Goal: Task Accomplishment & Management: Complete application form

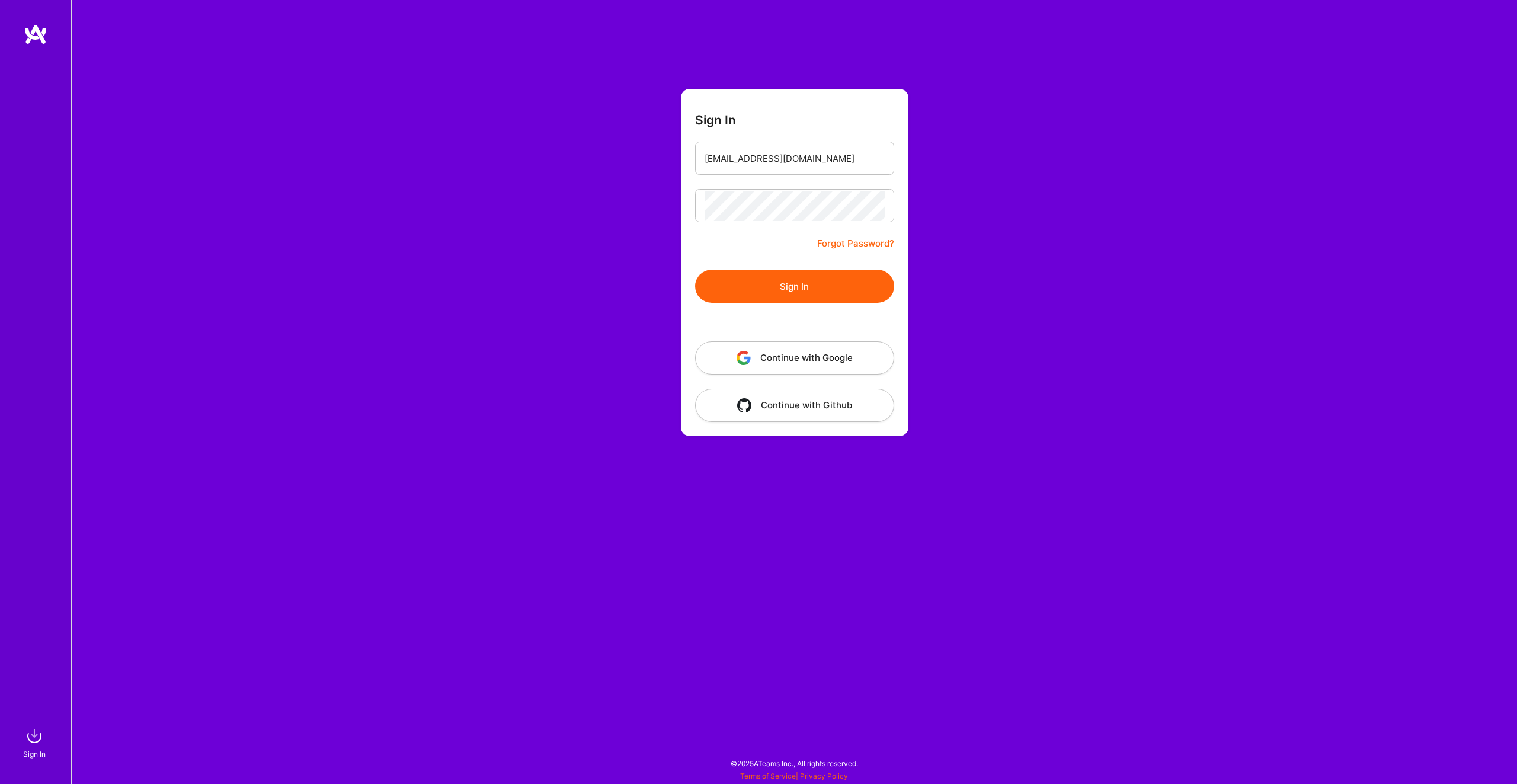
click at [802, 290] on button "Sign In" at bounding box center [794, 286] width 199 height 33
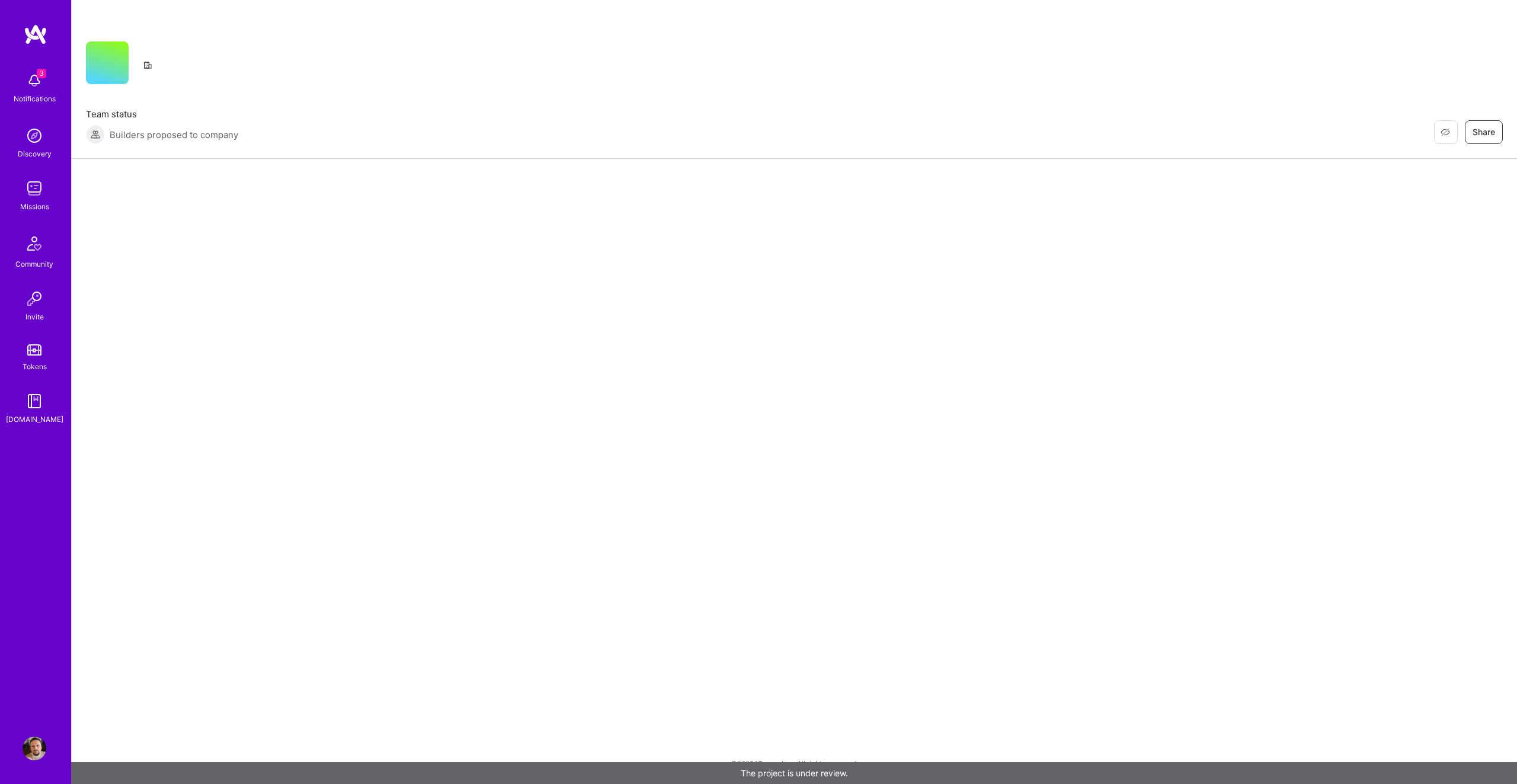
click at [52, 87] on div "3 Notifications" at bounding box center [33, 86] width 73 height 41
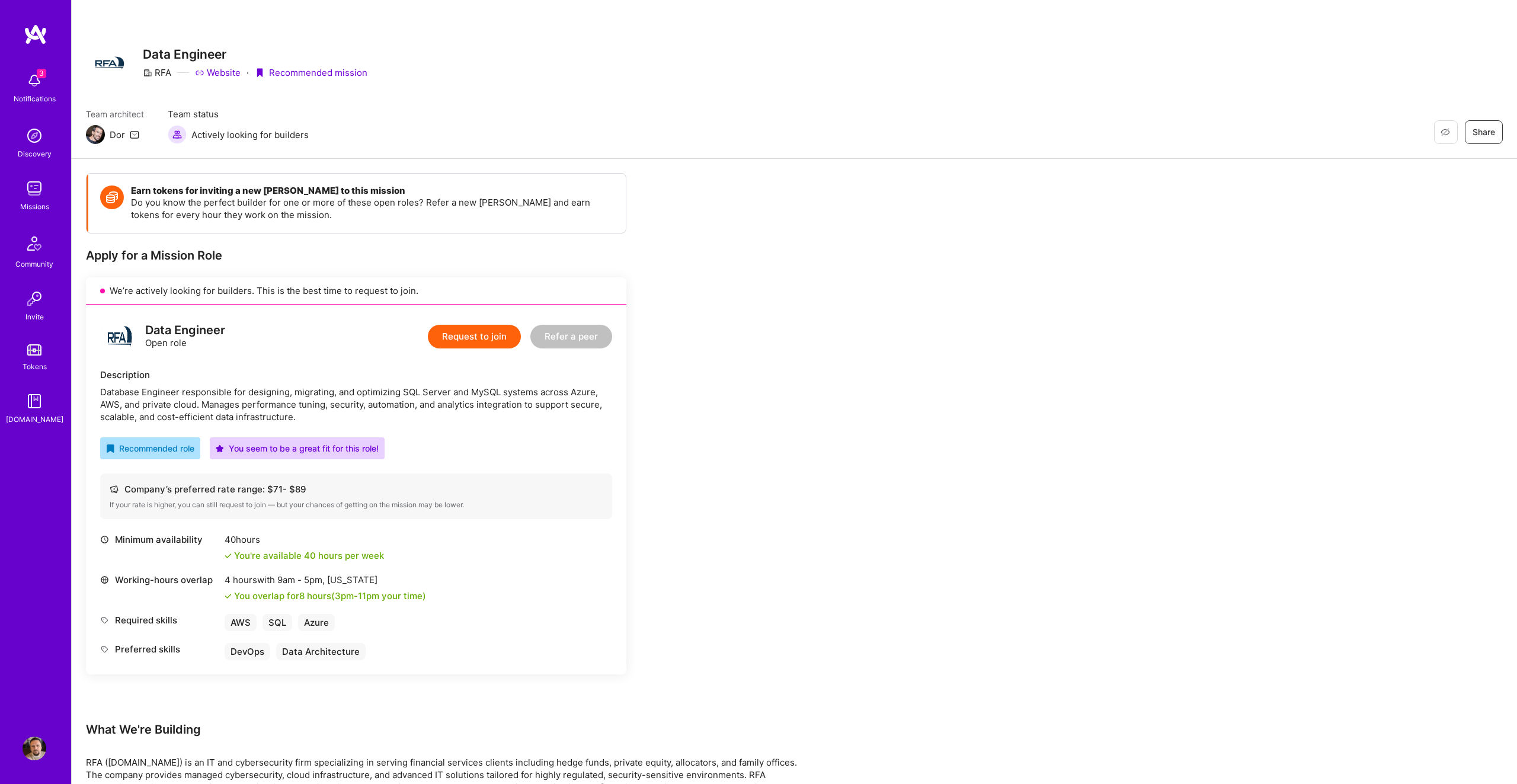
click at [739, 76] on div "3 3 Notifications Discovery Missions Community Invite Tokens [DOMAIN_NAME] Prof…" at bounding box center [758, 696] width 1517 height 1392
drag, startPoint x: 271, startPoint y: 490, endPoint x: 308, endPoint y: 490, distance: 37.0
click at [290, 488] on div "Company’s preferred rate range: $ 71 - $ 89" at bounding box center [356, 488] width 493 height 12
drag, startPoint x: 136, startPoint y: 392, endPoint x: 379, endPoint y: 389, distance: 243.0
click at [379, 389] on div "Database Engineer responsible for designing, migrating, and optimizing SQL Serv…" at bounding box center [356, 405] width 512 height 37
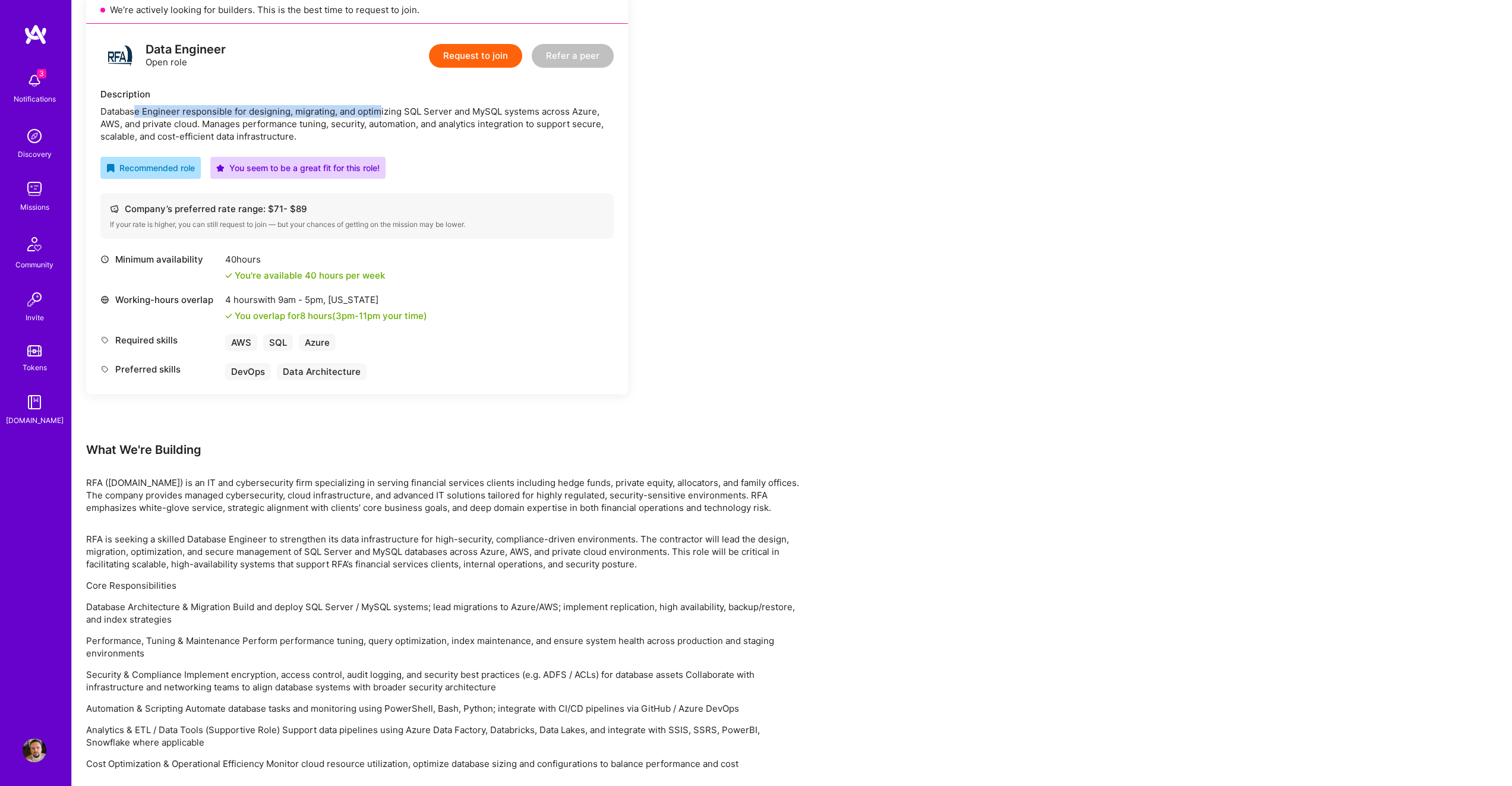
scroll to position [297, 0]
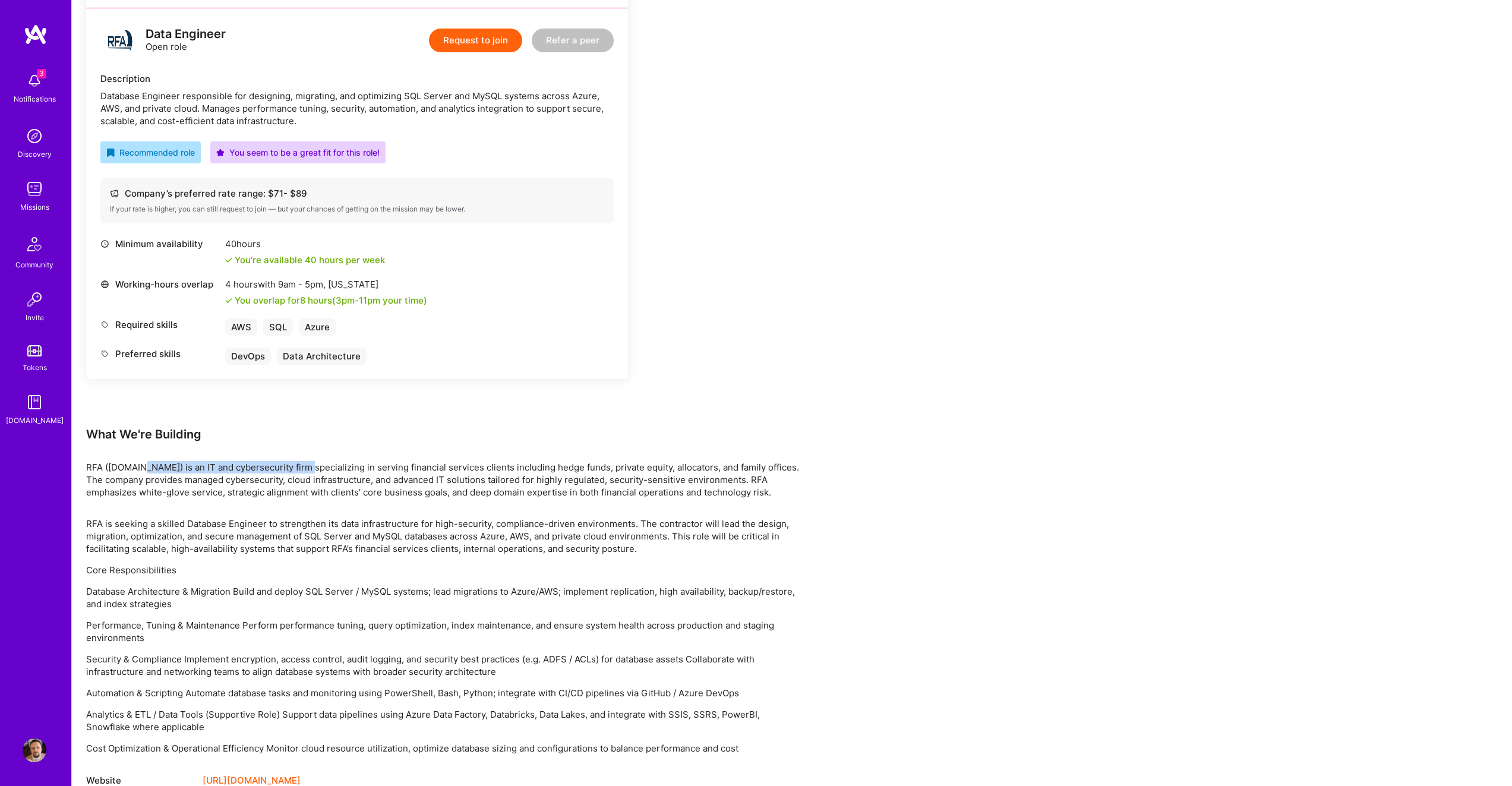
drag, startPoint x: 140, startPoint y: 465, endPoint x: 302, endPoint y: 467, distance: 162.0
click at [303, 467] on p "RFA ([DOMAIN_NAME]) is an IT and cybersecurity firm specializing in serving fin…" at bounding box center [442, 479] width 713 height 37
drag, startPoint x: 215, startPoint y: 473, endPoint x: 179, endPoint y: 469, distance: 36.2
click at [214, 473] on p "RFA ([DOMAIN_NAME]) is an IT and cybersecurity firm specializing in serving fin…" at bounding box center [442, 479] width 713 height 37
click at [153, 467] on p "RFA ([DOMAIN_NAME]) is an IT and cybersecurity firm specializing in serving fin…" at bounding box center [442, 479] width 713 height 37
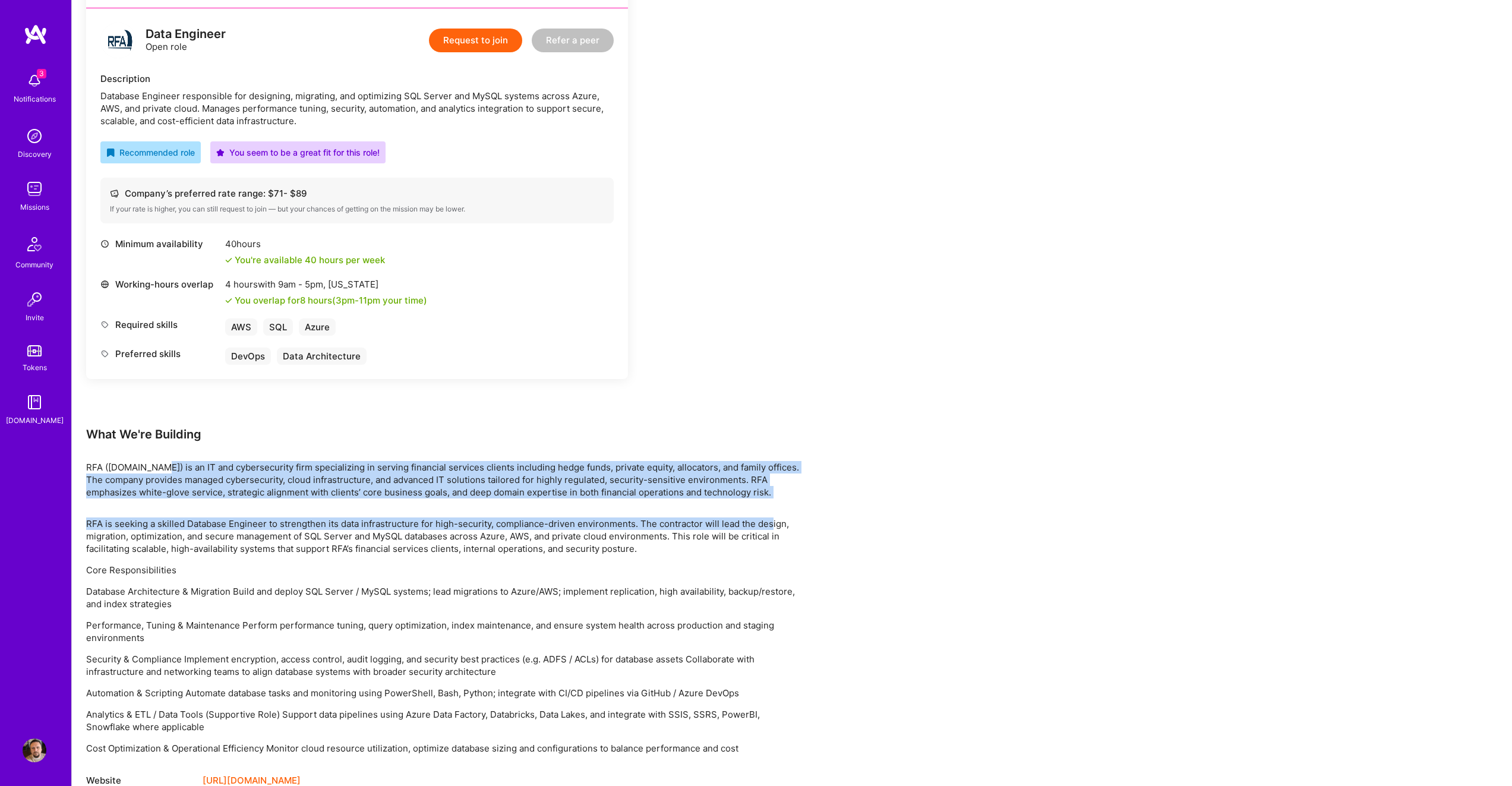
drag, startPoint x: 153, startPoint y: 466, endPoint x: 770, endPoint y: 503, distance: 618.1
click at [770, 503] on div "Earn tokens for inviting a new [PERSON_NAME] to this mission Do you know the pe…" at bounding box center [442, 476] width 713 height 1199
click at [803, 490] on div "Earn tokens for inviting a new [PERSON_NAME] to this mission Do you know the pe…" at bounding box center [791, 483] width 1439 height 1242
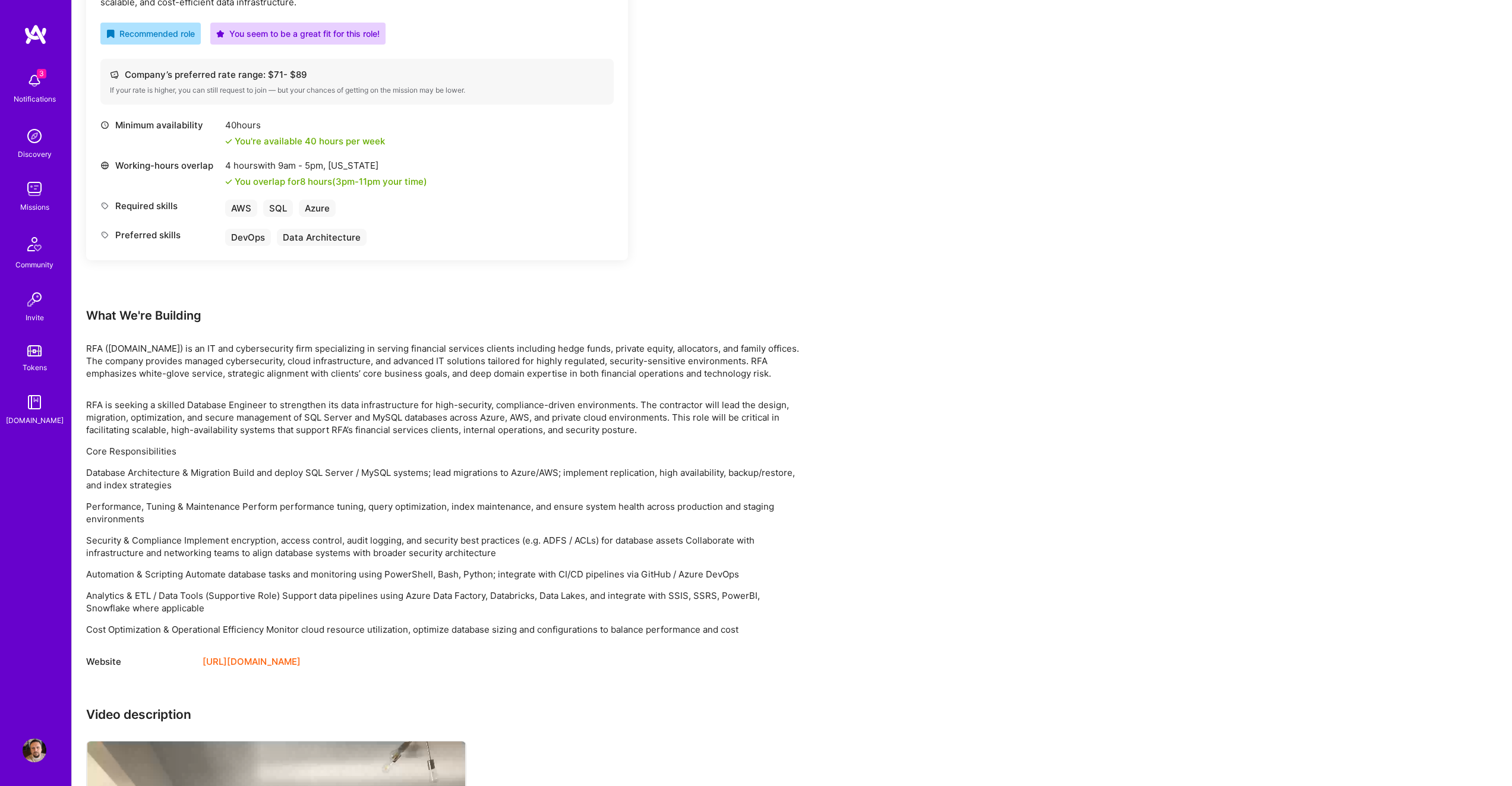
scroll to position [118, 0]
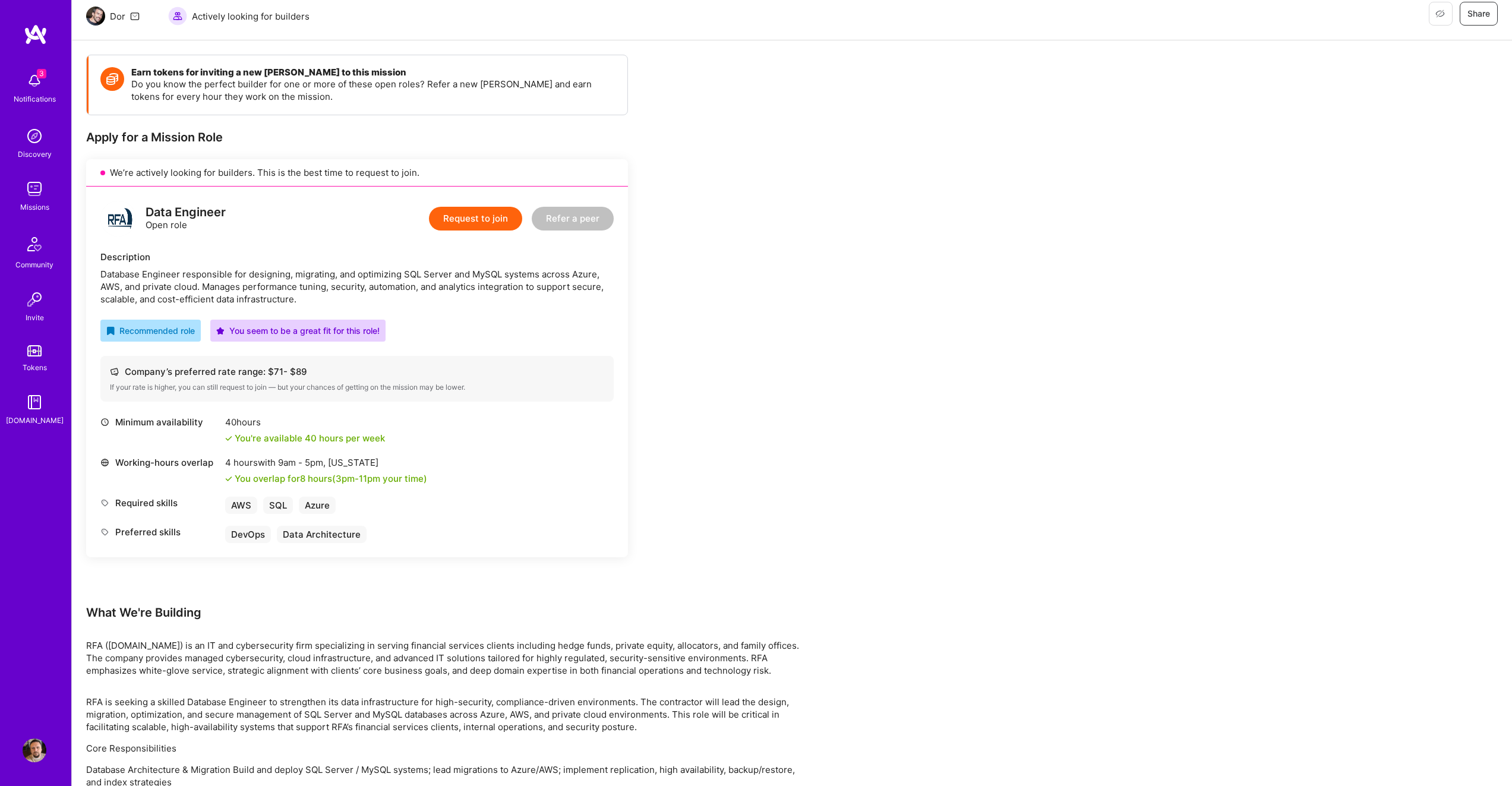
click at [48, 85] on div "3 Notifications" at bounding box center [34, 87] width 74 height 41
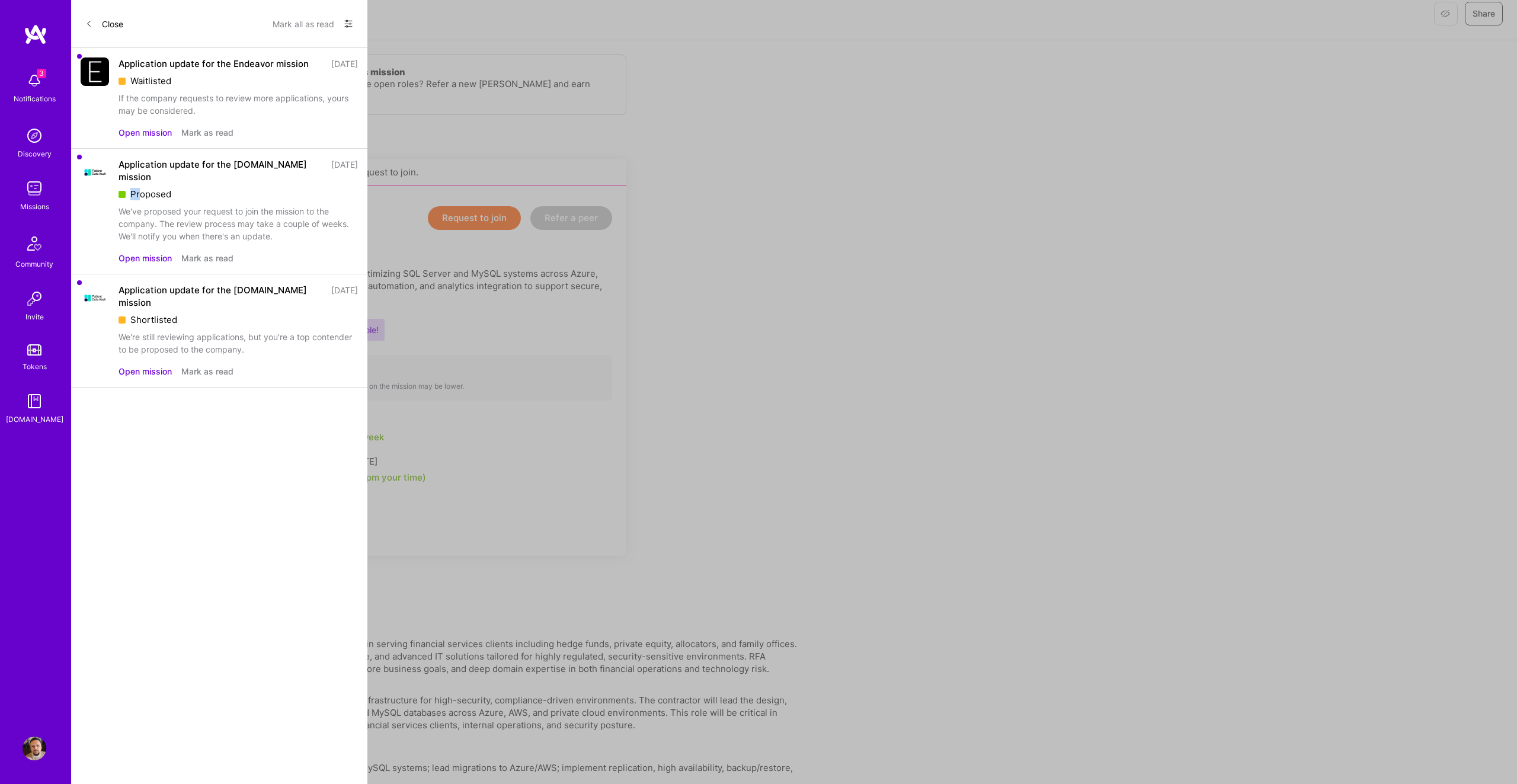
drag, startPoint x: 140, startPoint y: 205, endPoint x: 274, endPoint y: 214, distance: 134.3
click at [266, 200] on div "Proposed" at bounding box center [237, 193] width 239 height 12
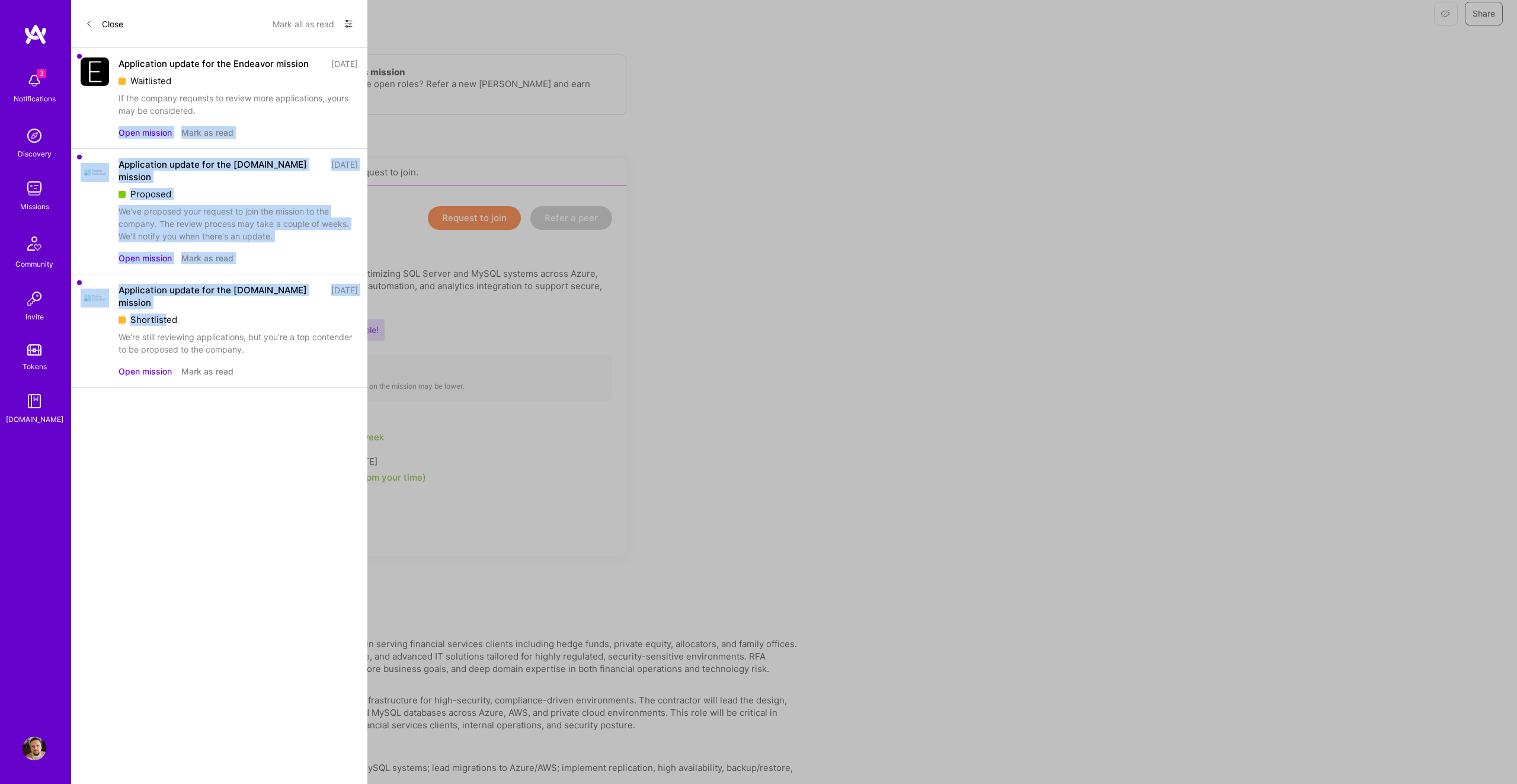
drag, startPoint x: 166, startPoint y: 338, endPoint x: 66, endPoint y: 126, distance: 234.4
click at [71, 134] on div "3 3 Notifications Discovery Missions Community Invite Tokens [DOMAIN_NAME] Prof…" at bounding box center [758, 578] width 1517 height 1392
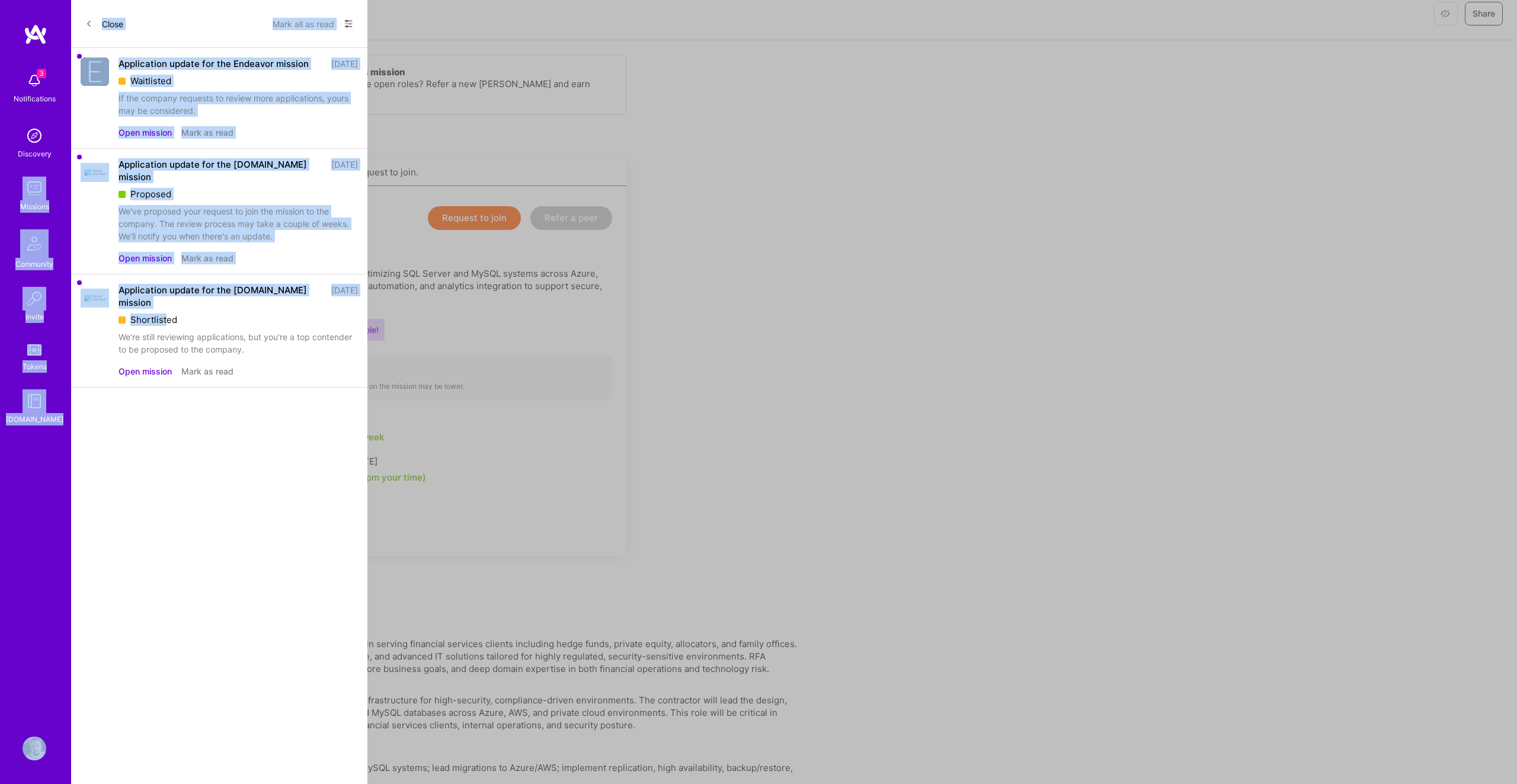
click at [208, 243] on div "We've proposed your request to join the mission to the company. The review proc…" at bounding box center [237, 223] width 239 height 37
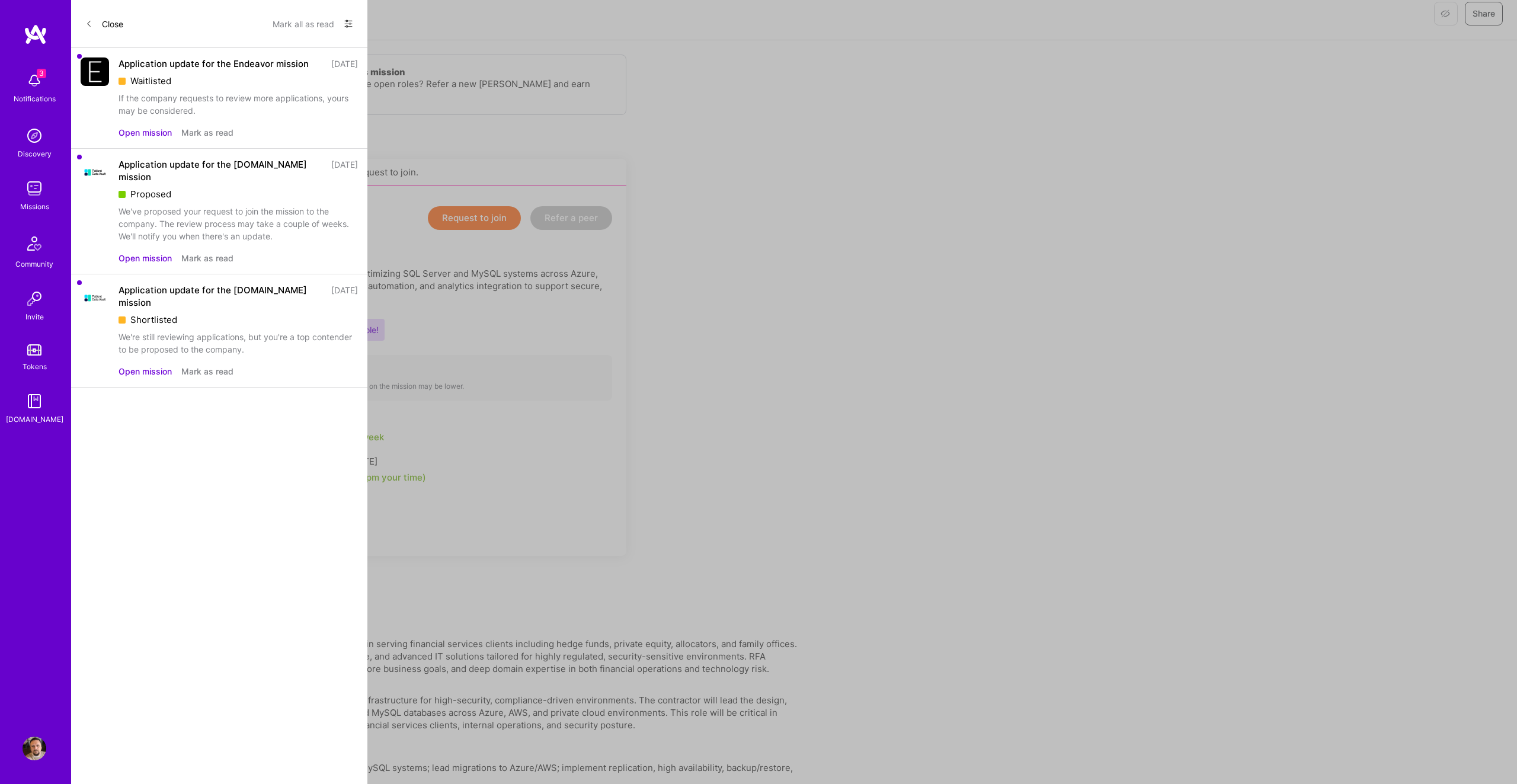
click at [212, 243] on div "We've proposed your request to join the mission to the company. The review proc…" at bounding box center [237, 223] width 239 height 37
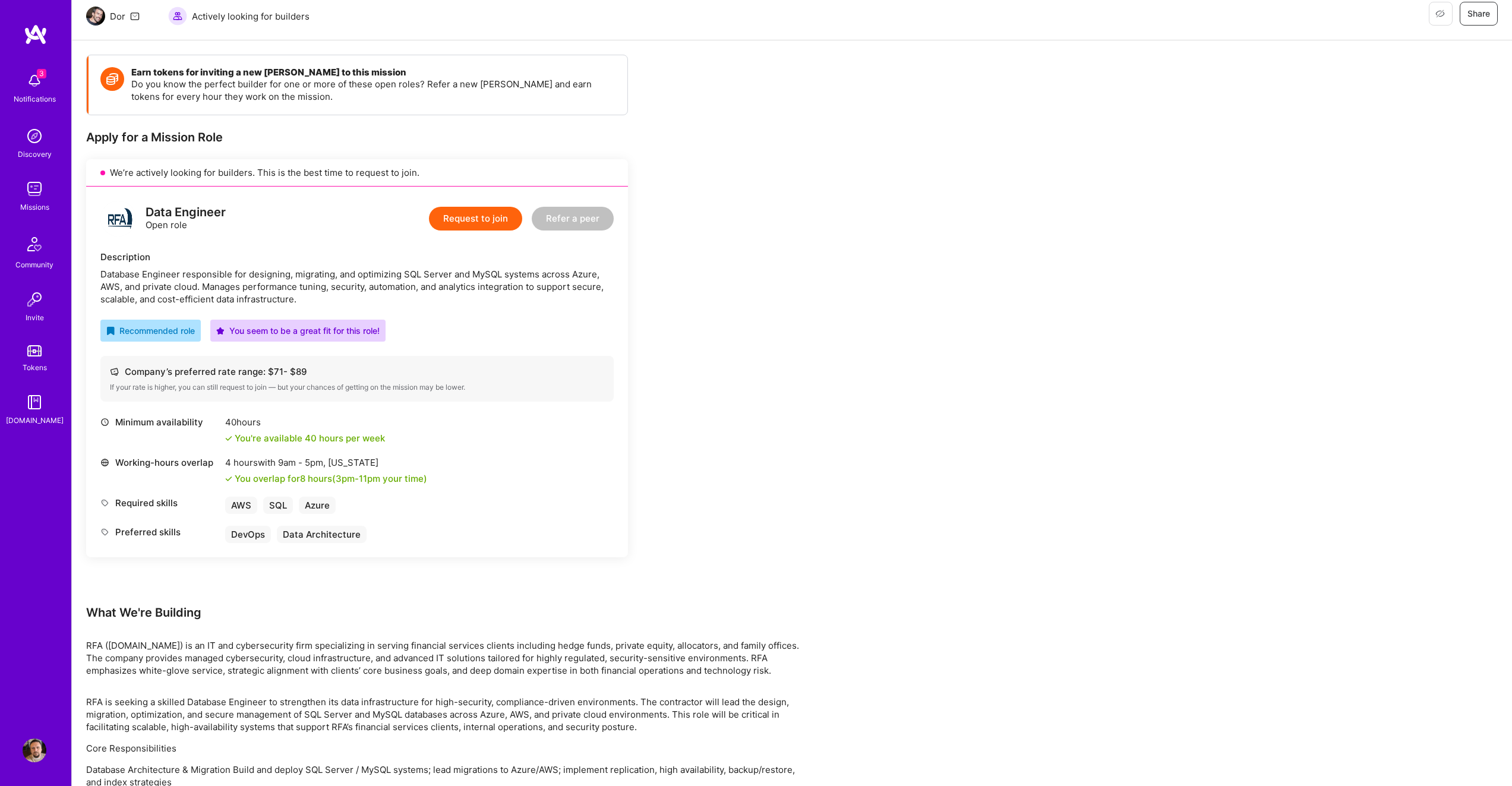
click at [528, 284] on div "3 3 Notifications Discovery Missions Community Invite Tokens [DOMAIN_NAME] Prof…" at bounding box center [756, 579] width 1512 height 1396
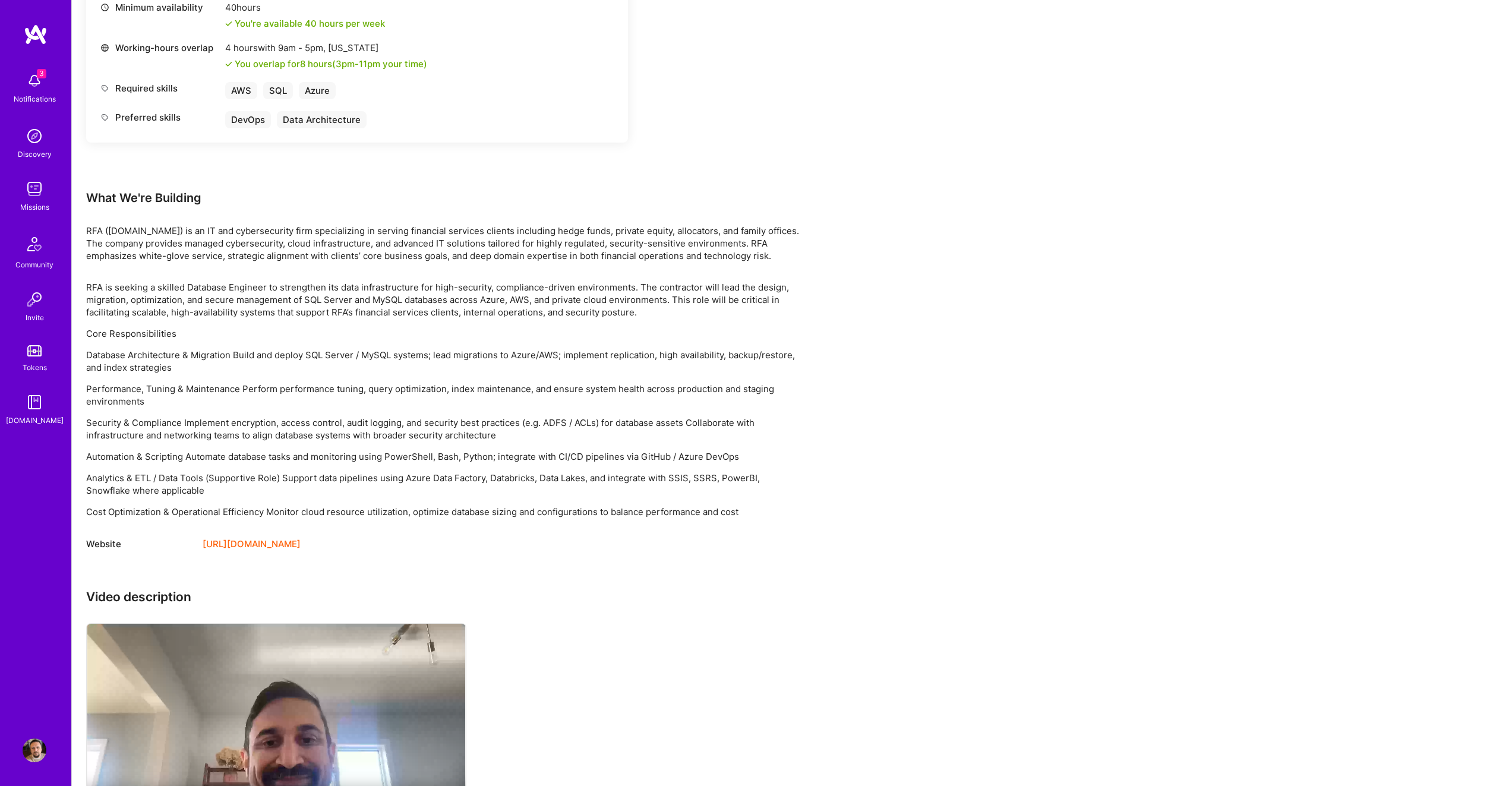
scroll to position [534, 0]
click at [241, 542] on link "[URL][DOMAIN_NAME]" at bounding box center [251, 543] width 98 height 14
click at [666, 186] on div "Earn tokens for inviting a new [PERSON_NAME] to this mission Do you know the pe…" at bounding box center [442, 239] width 713 height 1199
